Goal: Transaction & Acquisition: Subscribe to service/newsletter

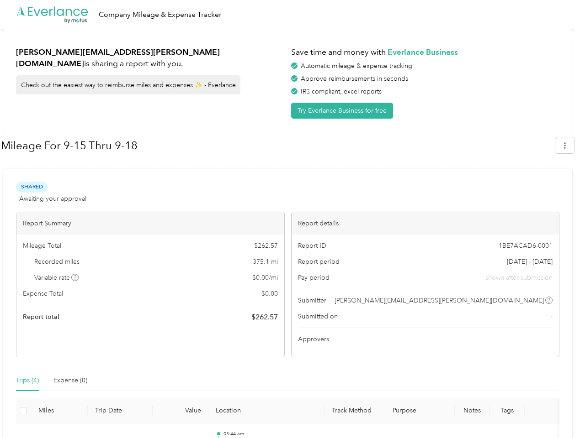
click at [291, 219] on div "Report details" at bounding box center [425, 223] width 268 height 22
click at [290, 15] on div ".cls-1 { fill: #00adee; } .cls-2 { fill: #fff; } .cls-3 { fill: #707372; } .cls…" at bounding box center [287, 14] width 575 height 29
click at [343, 111] on button "Try Everlance Business for free" at bounding box center [342, 111] width 102 height 16
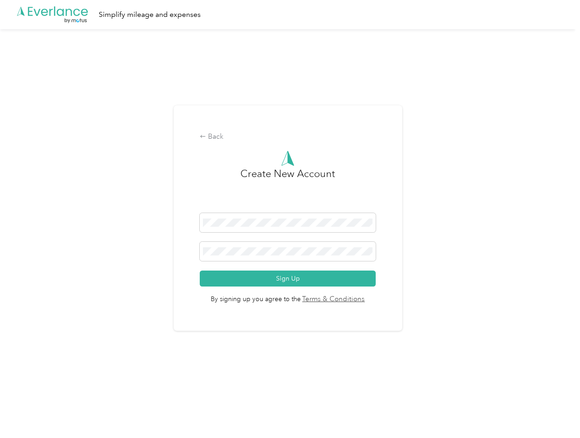
click at [569, 145] on div "Back Create New Account Sign Up By signing up you agree to the Terms & Conditio…" at bounding box center [287, 222] width 575 height 386
click at [75, 278] on div "Back Create New Account Sign Up By signing up you agree to the Terms & Conditio…" at bounding box center [287, 222] width 575 height 386
click at [360, 301] on link "Terms & Conditions" at bounding box center [333, 300] width 64 height 11
